Goal: Download file/media

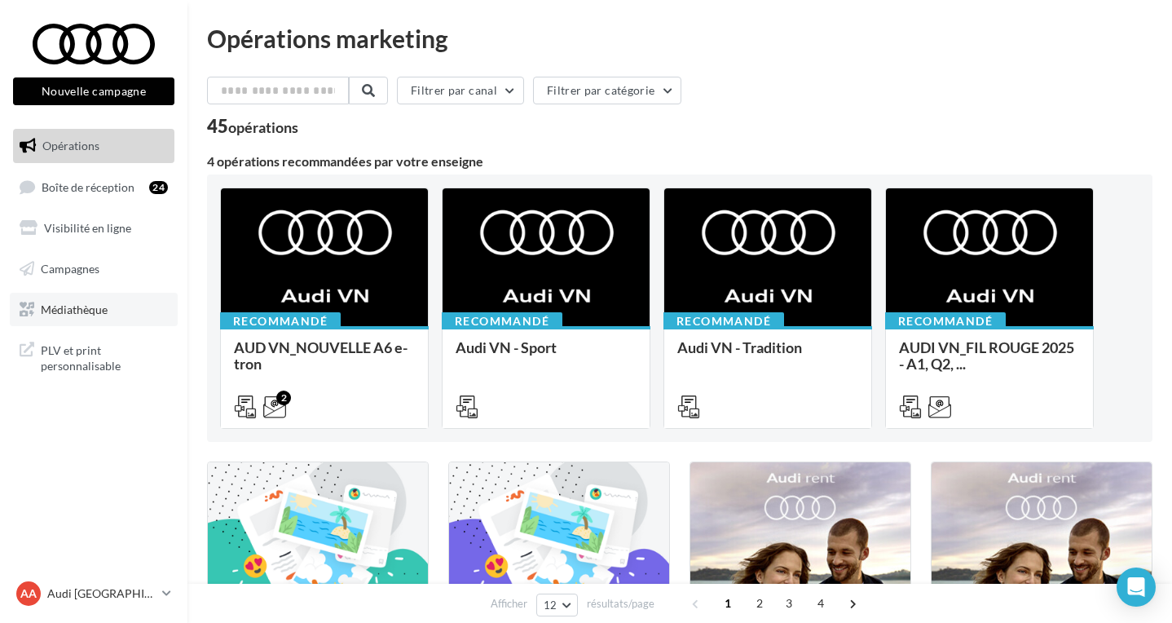
click at [53, 318] on link "Médiathèque" at bounding box center [94, 310] width 168 height 34
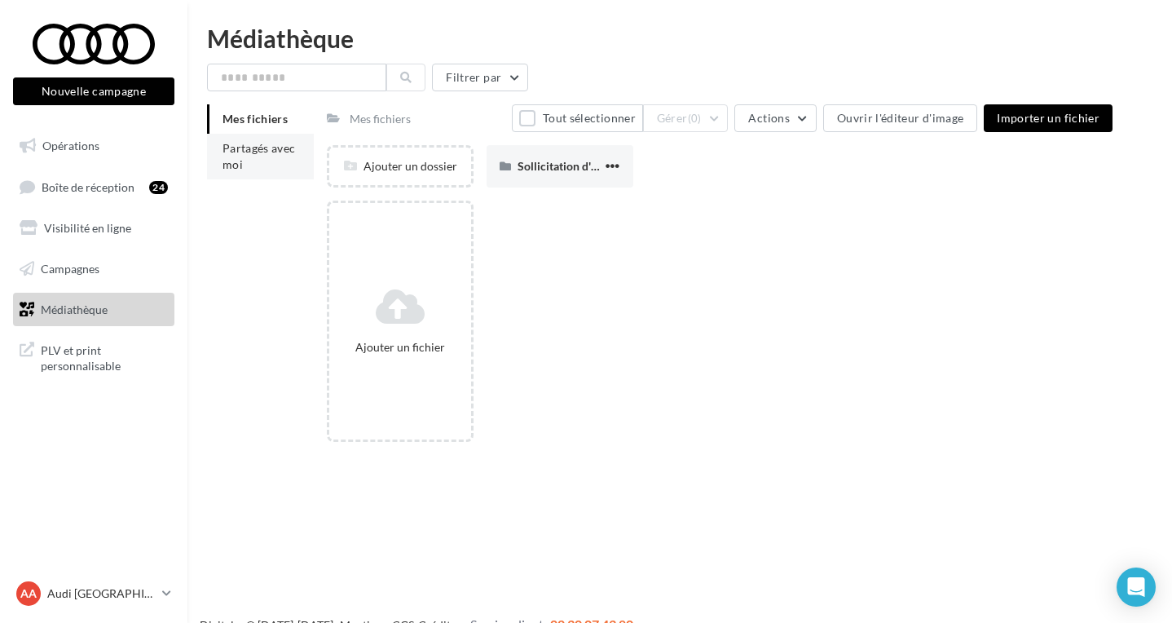
click at [227, 152] on span "Partagés avec moi" at bounding box center [259, 156] width 73 height 30
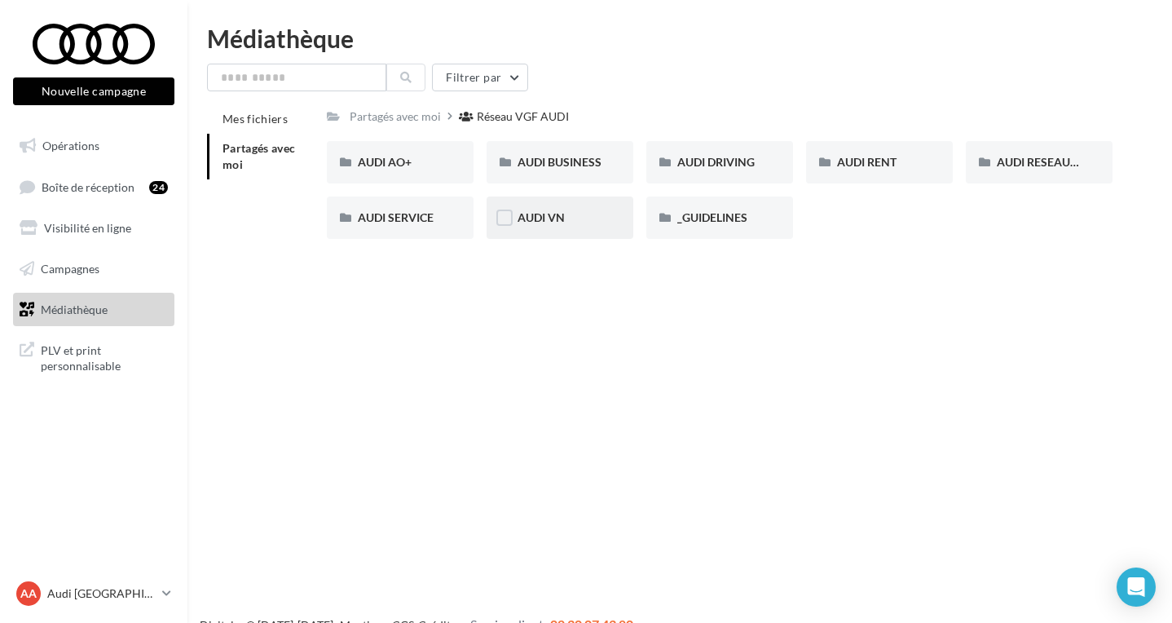
click at [568, 225] on div "AUDI VN" at bounding box center [560, 217] width 85 height 16
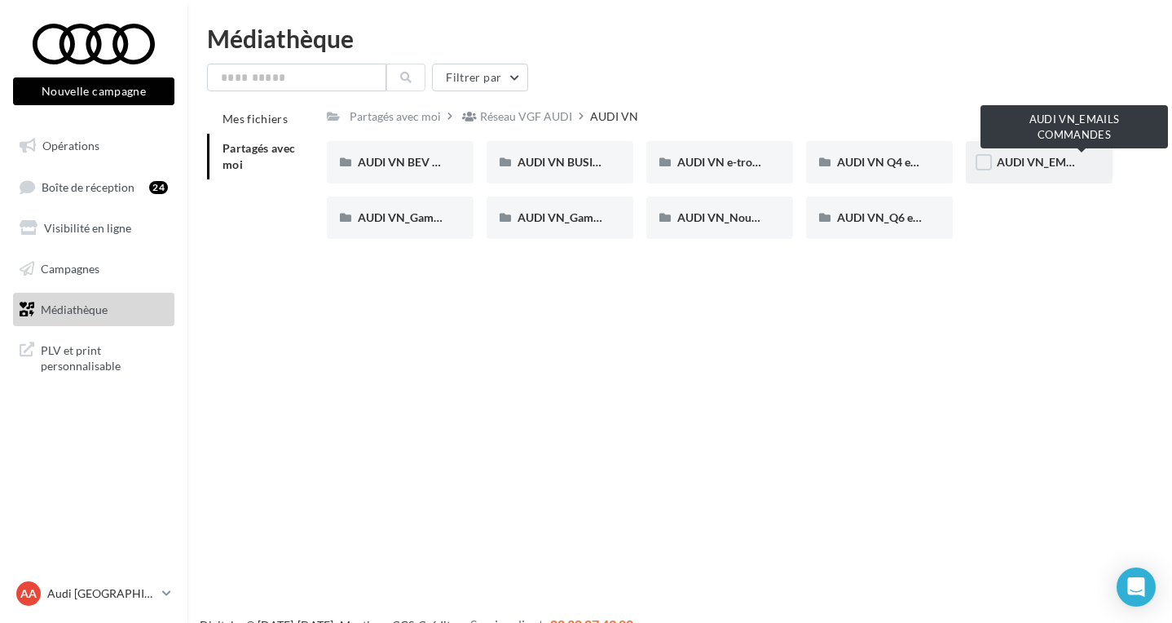
click at [1019, 163] on span "AUDI VN_EMAILS COMMANDES" at bounding box center [1082, 162] width 171 height 14
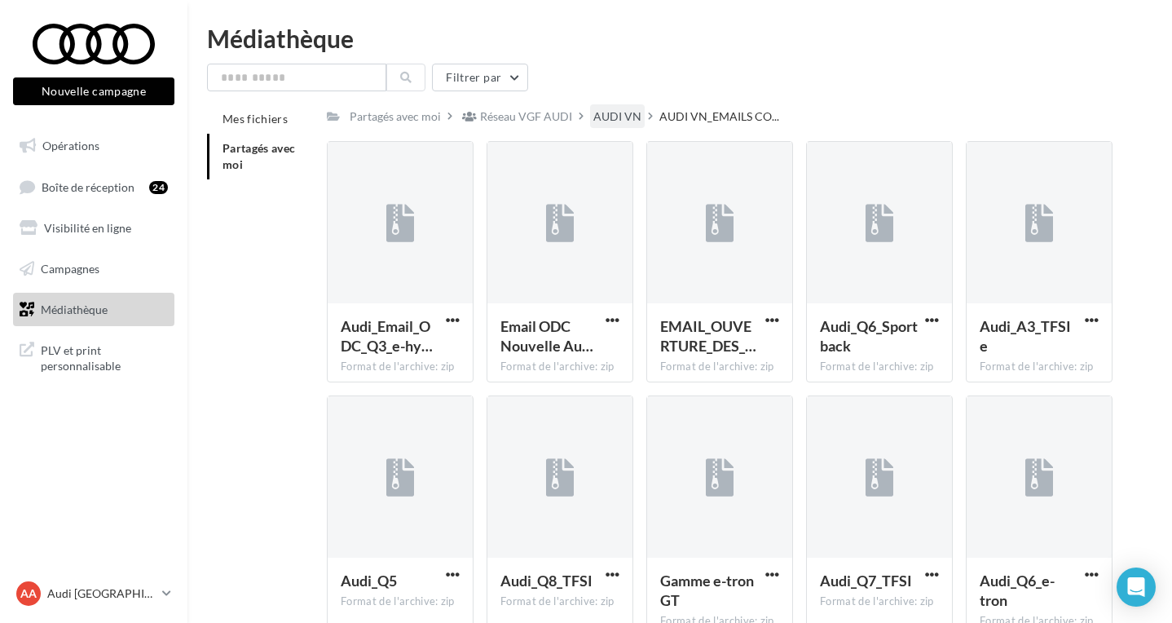
click at [599, 122] on div "AUDI VN" at bounding box center [617, 116] width 48 height 16
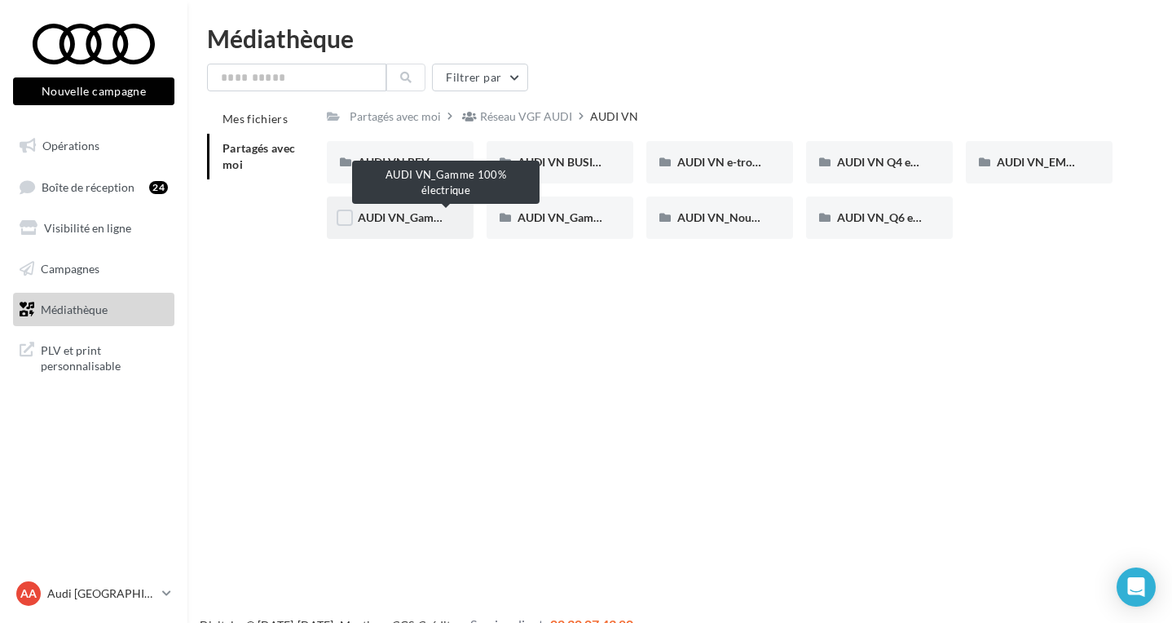
click at [396, 217] on span "AUDI VN_Gamme 100% électrique" at bounding box center [446, 217] width 176 height 14
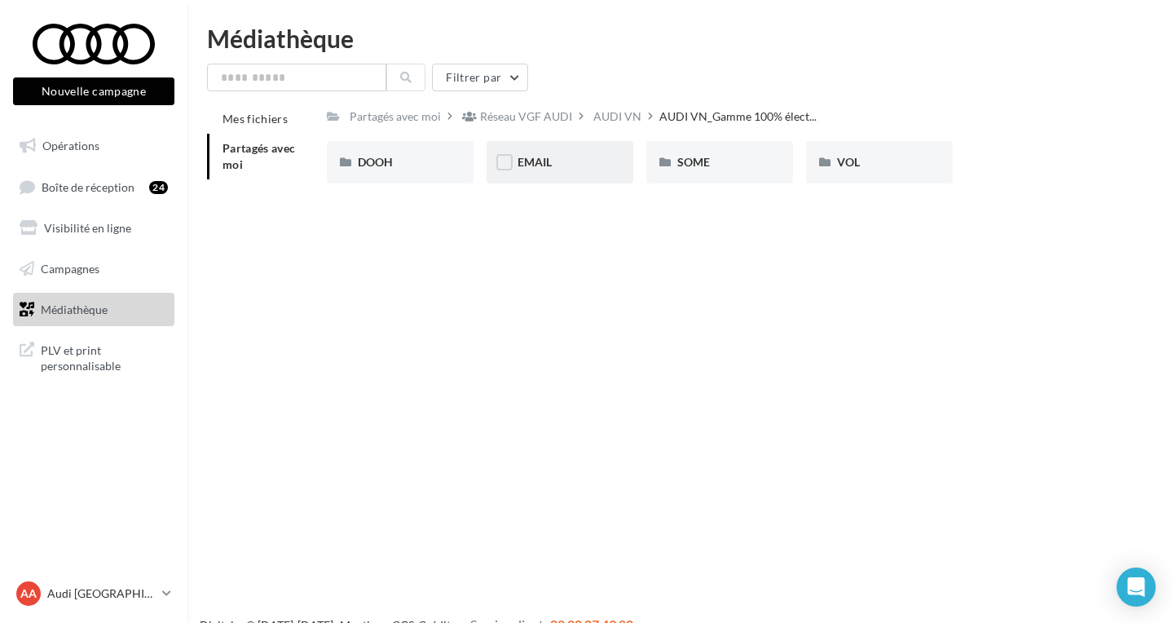
click at [545, 148] on div "EMAIL" at bounding box center [560, 162] width 147 height 42
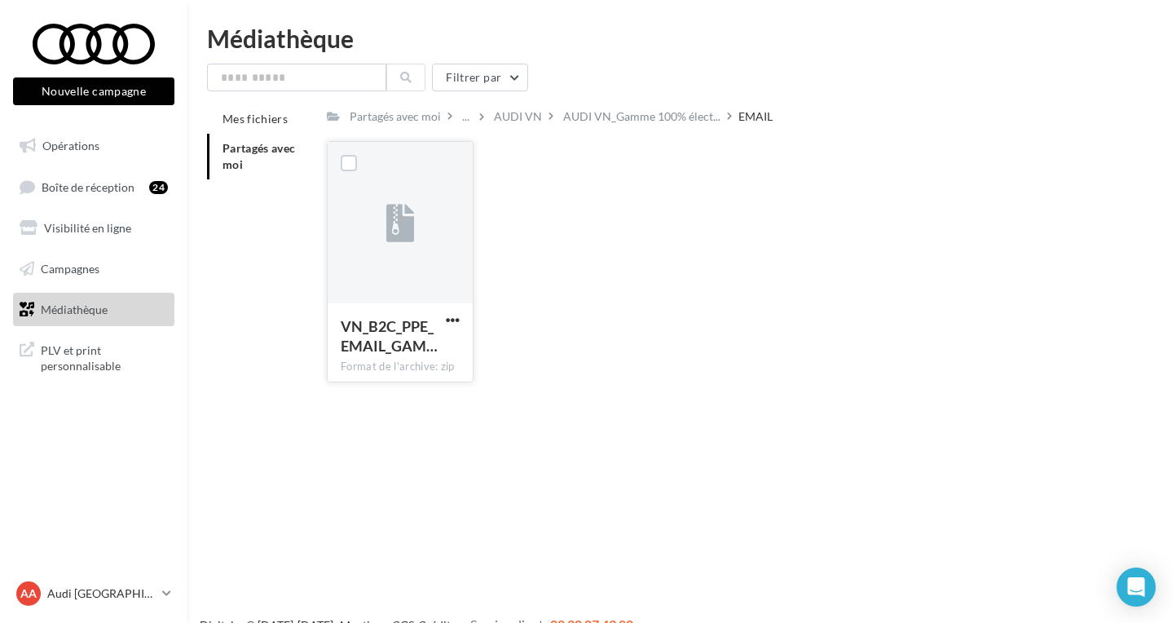
click at [442, 321] on div "VN_B2C_PPE_EMAIL_GAM…" at bounding box center [400, 337] width 119 height 43
click at [406, 333] on span "VN_B2C_PPE_EMAIL_GAM…" at bounding box center [389, 335] width 97 height 37
click at [444, 323] on button "button" at bounding box center [453, 321] width 20 height 16
click at [426, 347] on button "Télécharger" at bounding box center [381, 352] width 163 height 42
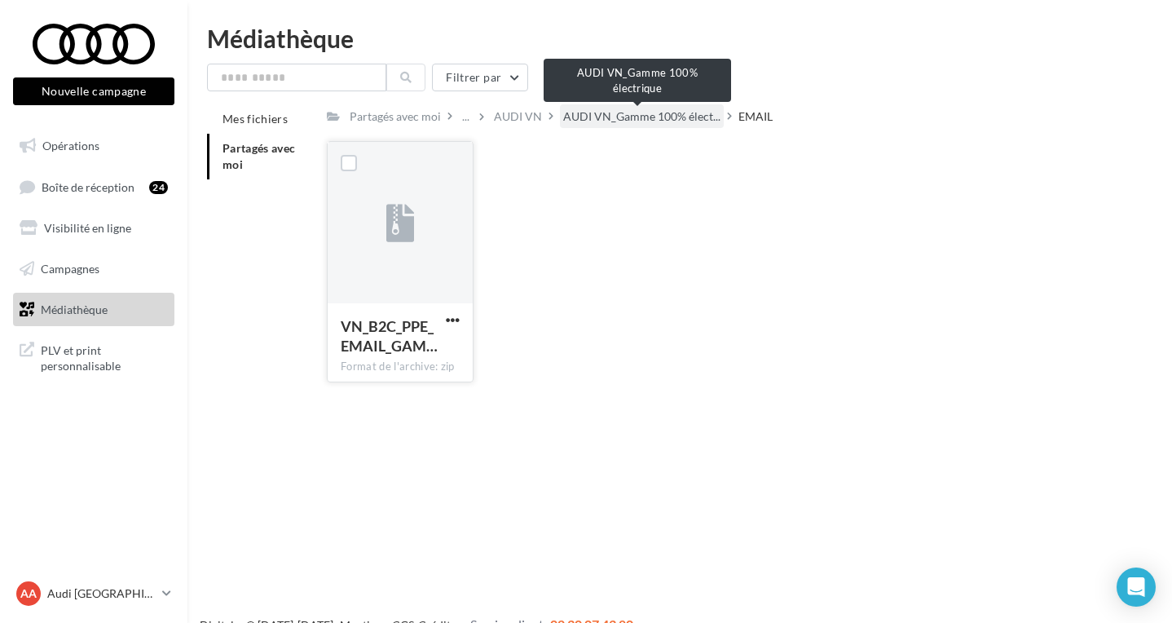
click at [586, 121] on span "AUDI VN_Gamme 100% élect..." at bounding box center [641, 116] width 157 height 16
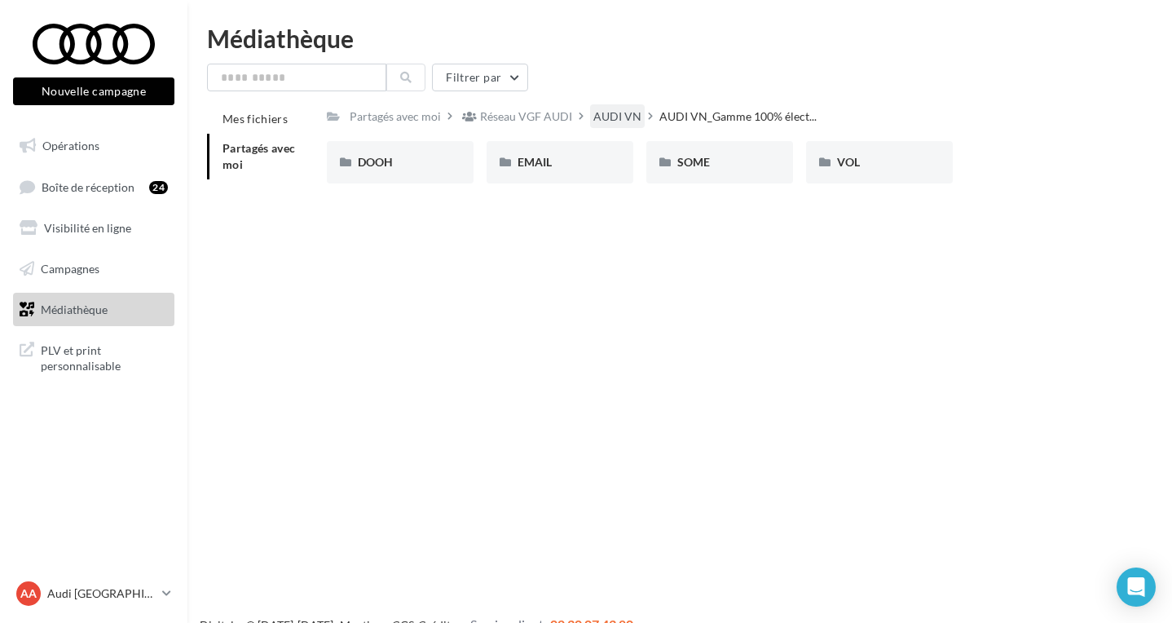
click at [615, 117] on div "AUDI VN" at bounding box center [617, 116] width 48 height 16
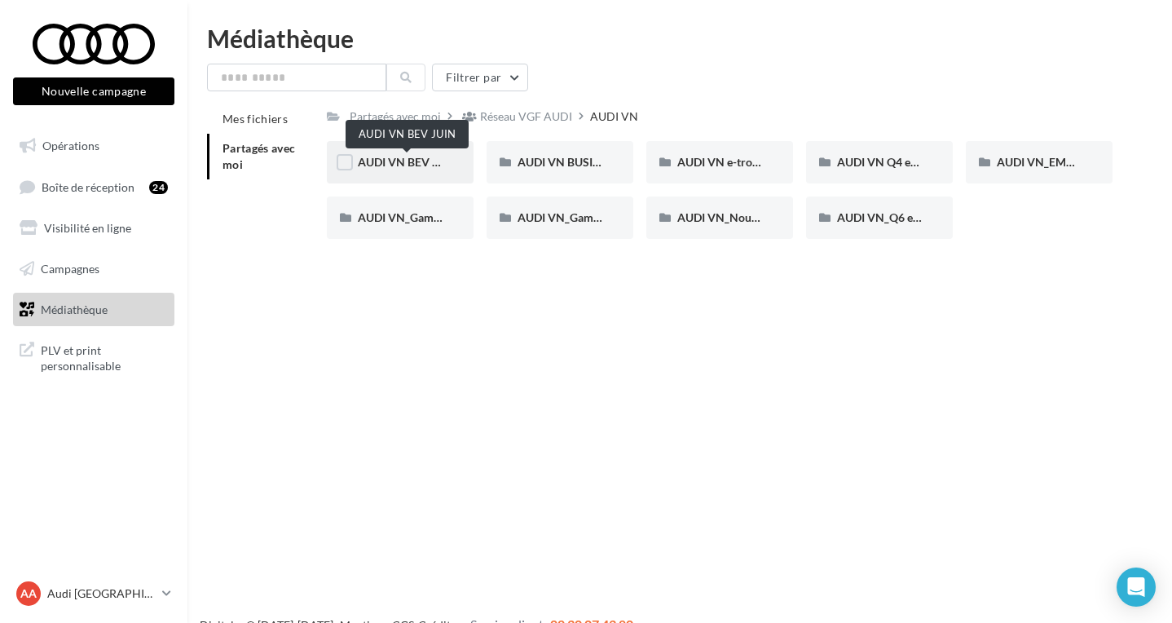
click at [418, 165] on span "AUDI VN BEV JUIN" at bounding box center [407, 162] width 99 height 14
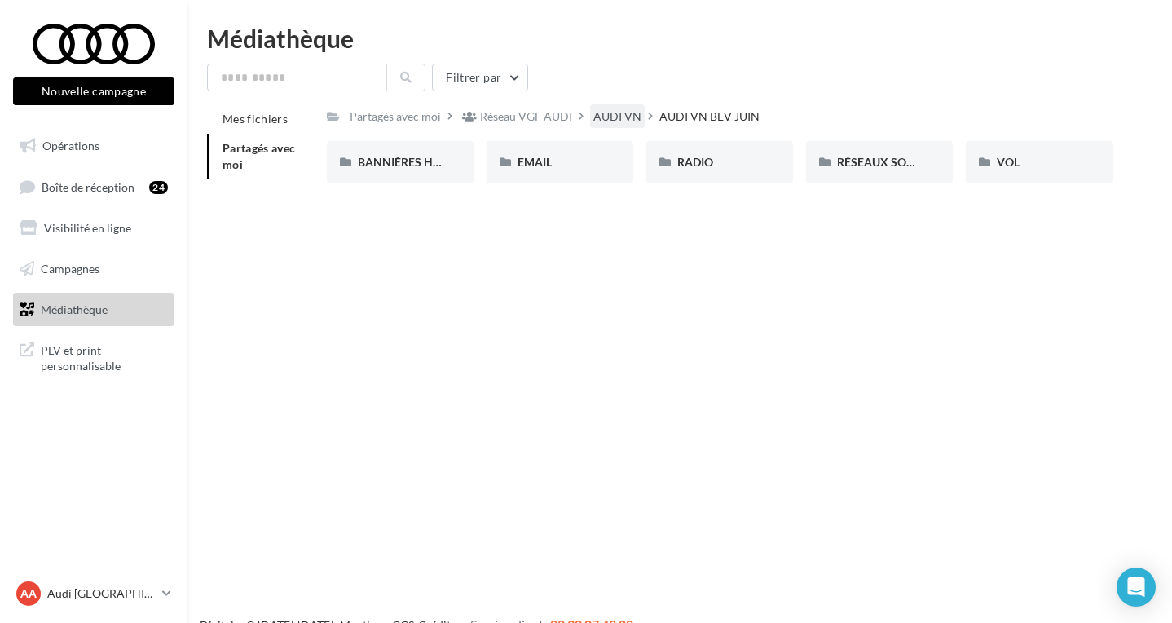
click at [615, 119] on div "AUDI VN" at bounding box center [617, 116] width 48 height 16
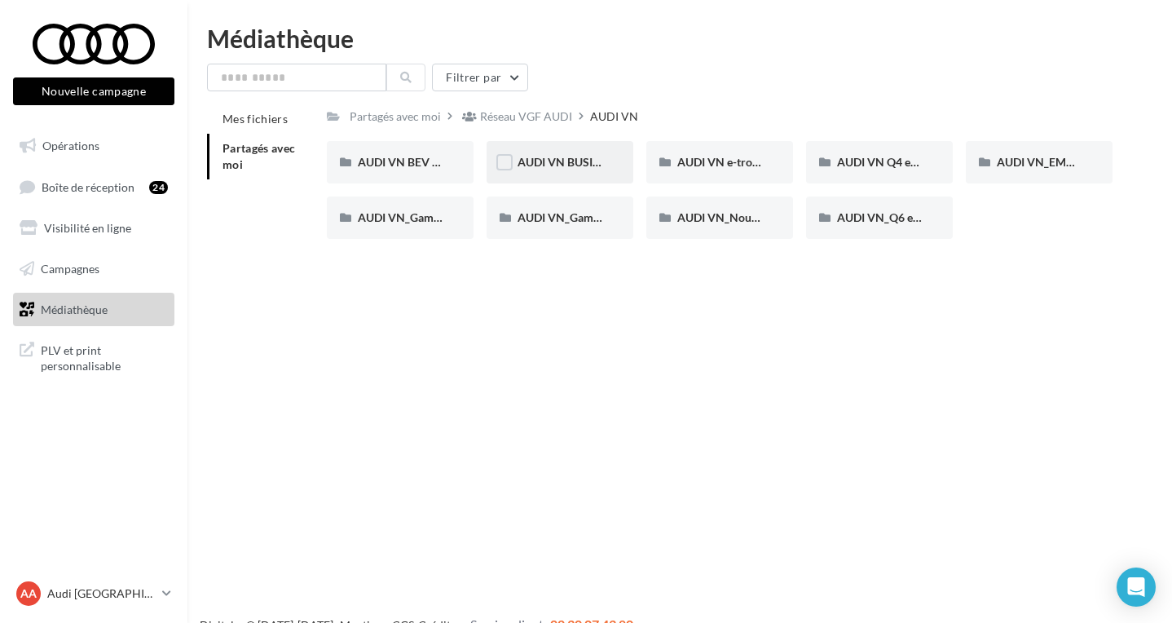
click at [568, 154] on div "AUDI VN BUSINESS JUIN VN JPO" at bounding box center [560, 162] width 147 height 42
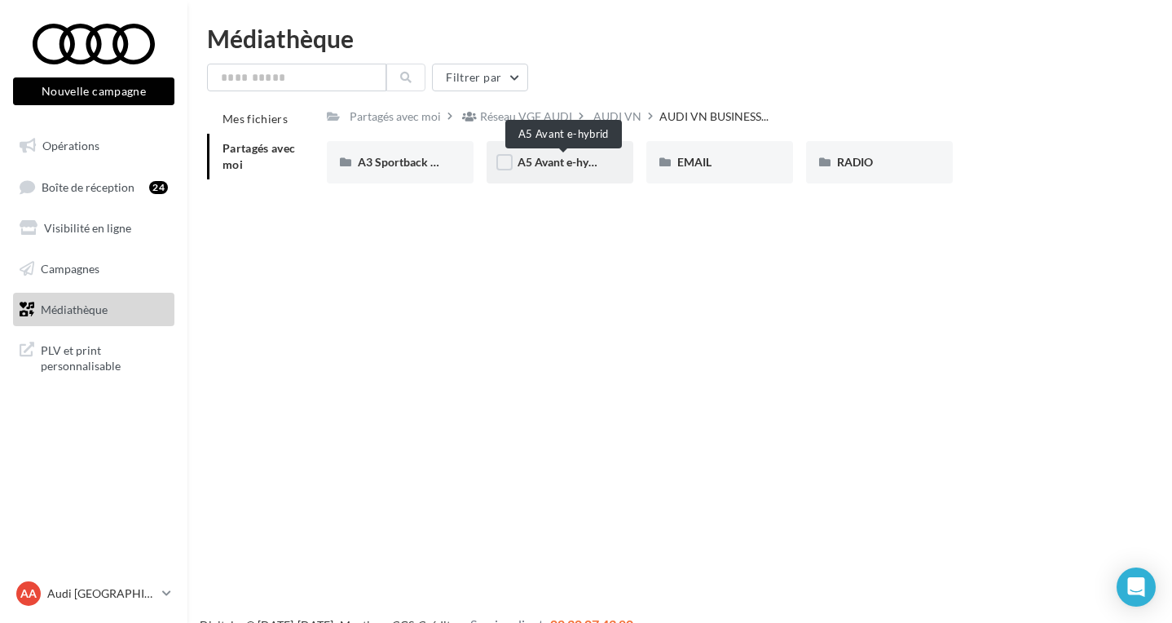
click at [546, 166] on span "A5 Avant e-hybrid" at bounding box center [564, 162] width 92 height 14
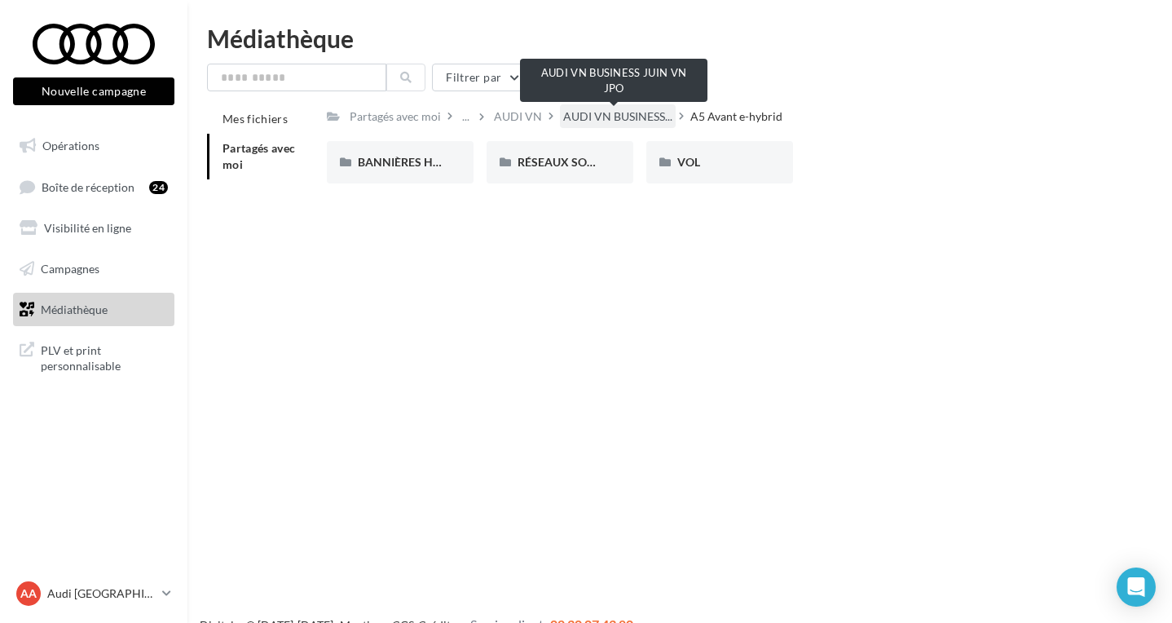
click at [635, 115] on span "AUDI VN BUSINESS..." at bounding box center [617, 116] width 109 height 16
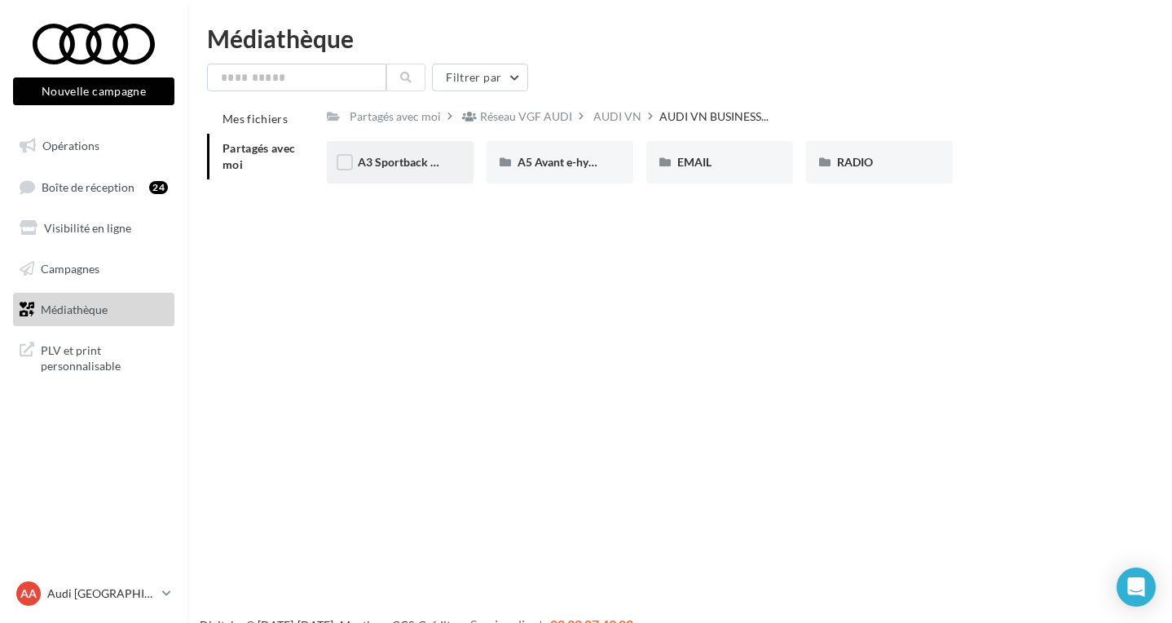
click at [399, 180] on div "A3 Sportback TFSI e" at bounding box center [400, 162] width 147 height 42
click at [630, 127] on div "AUDI VN BUSINESS..." at bounding box center [618, 116] width 116 height 24
click at [713, 162] on div "EMAIL" at bounding box center [719, 162] width 85 height 16
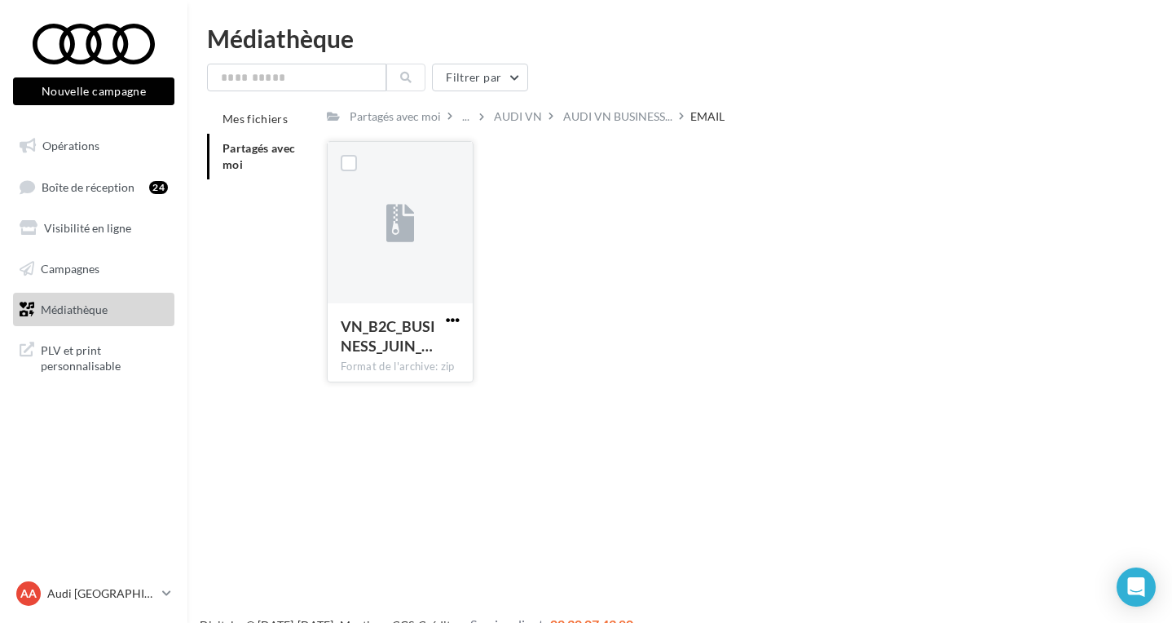
click at [452, 322] on span "button" at bounding box center [453, 320] width 14 height 14
click at [424, 355] on button "Télécharger" at bounding box center [381, 352] width 163 height 42
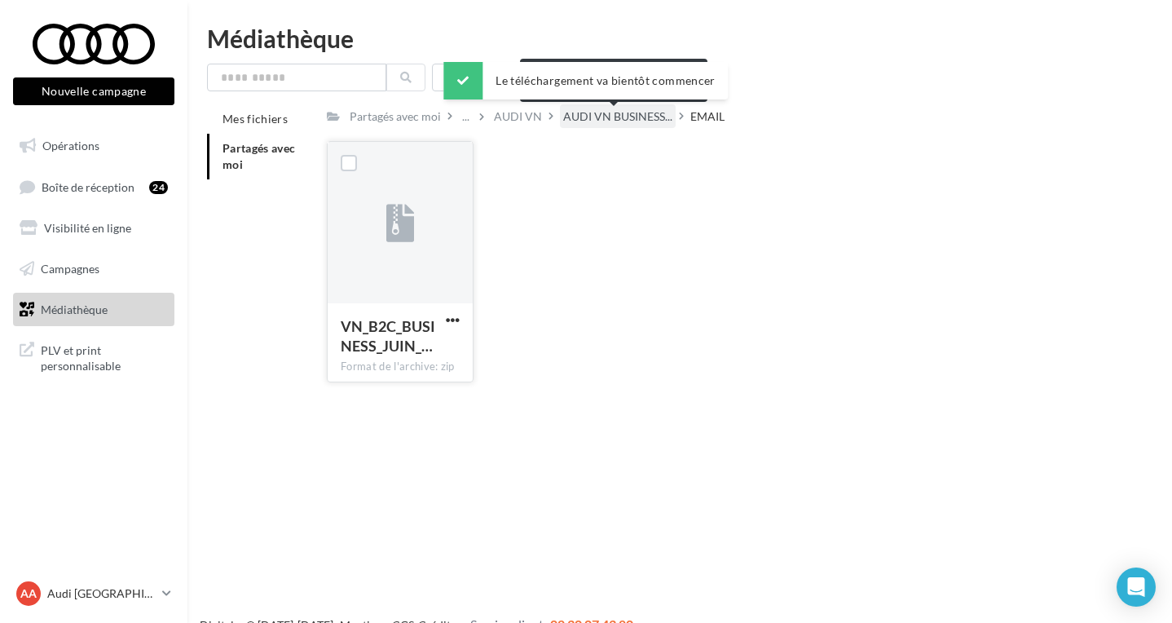
click at [644, 117] on span "AUDI VN BUSINESS..." at bounding box center [617, 116] width 109 height 16
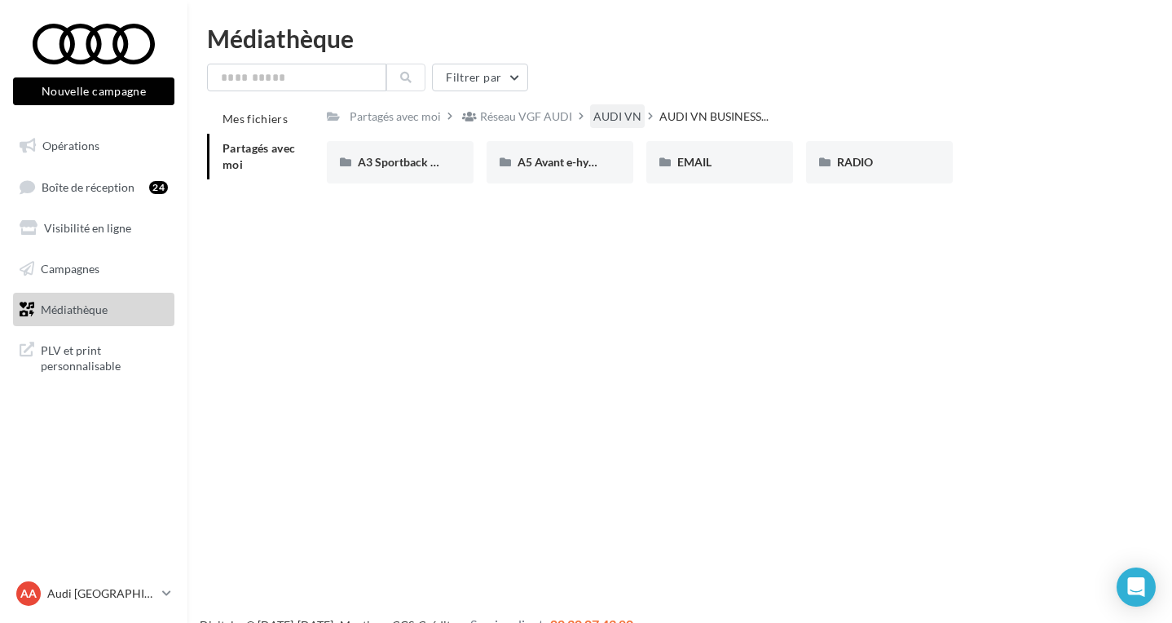
click at [622, 120] on div "AUDI VN" at bounding box center [617, 116] width 48 height 16
